Goal: Transaction & Acquisition: Purchase product/service

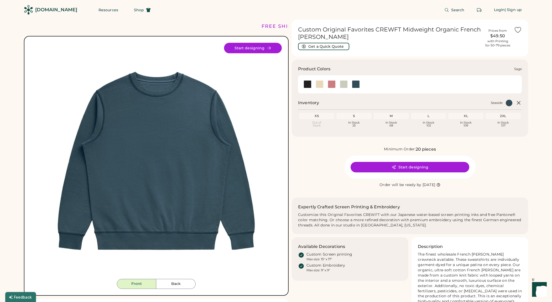
click at [345, 87] on div at bounding box center [344, 84] width 8 height 8
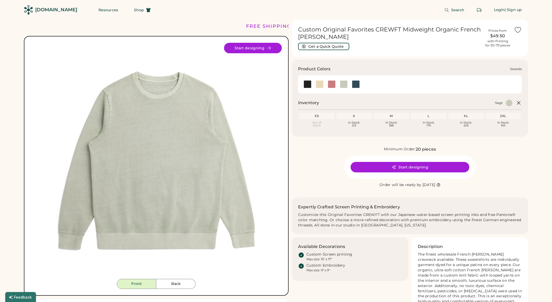
click at [358, 85] on div at bounding box center [356, 84] width 8 height 8
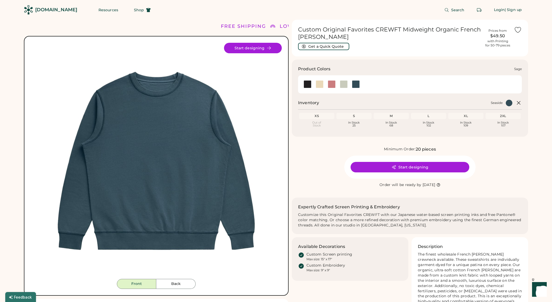
click at [345, 86] on div at bounding box center [344, 84] width 8 height 8
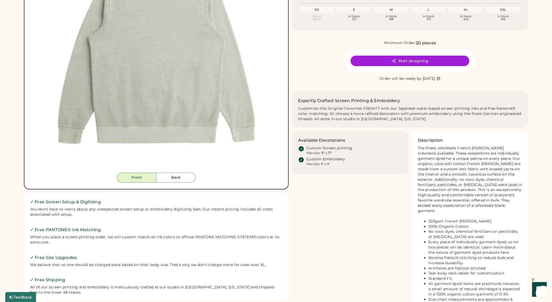
scroll to position [130, 0]
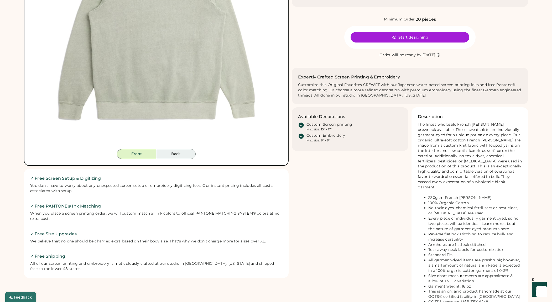
click at [182, 153] on button "Back" at bounding box center [175, 154] width 39 height 10
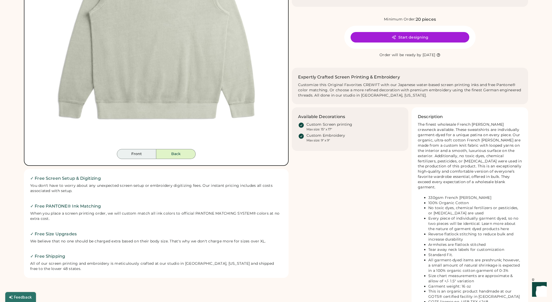
click at [140, 159] on button "Front" at bounding box center [136, 154] width 39 height 10
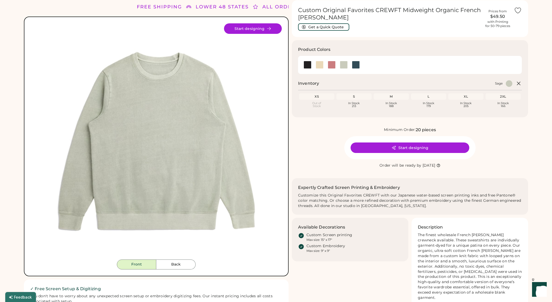
scroll to position [19, 0]
click at [392, 99] on div "M" at bounding box center [391, 97] width 33 height 4
click at [391, 94] on div "M" at bounding box center [391, 97] width 35 height 6
click at [392, 96] on div "M" at bounding box center [391, 97] width 33 height 4
click at [424, 96] on div "L" at bounding box center [428, 97] width 33 height 4
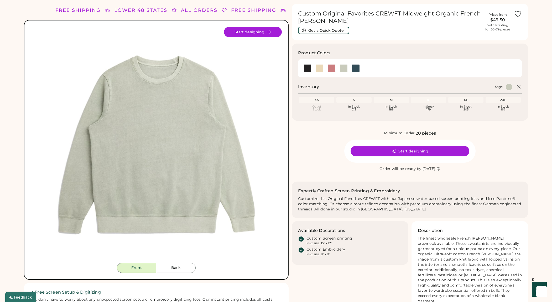
scroll to position [0, 0]
